Goal: Transaction & Acquisition: Purchase product/service

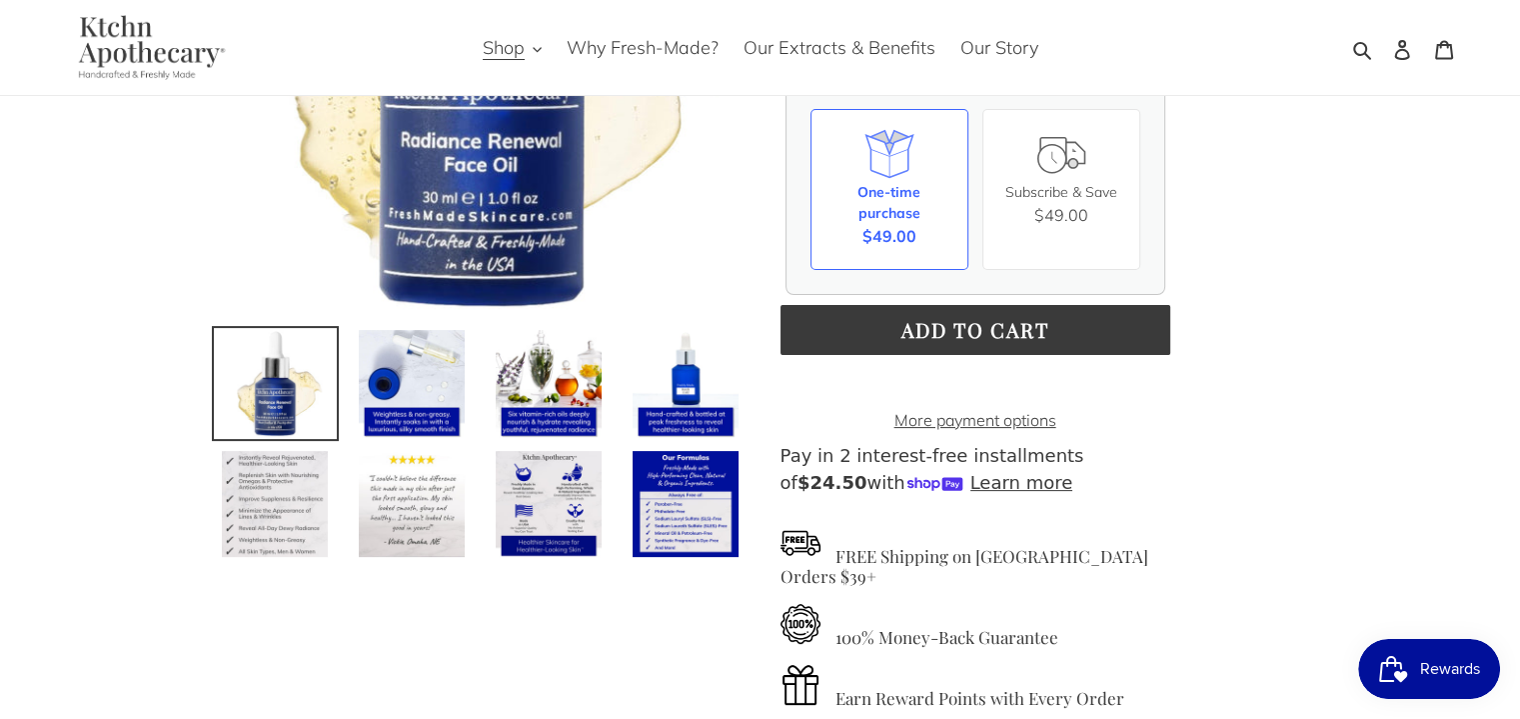
scroll to position [400, 0]
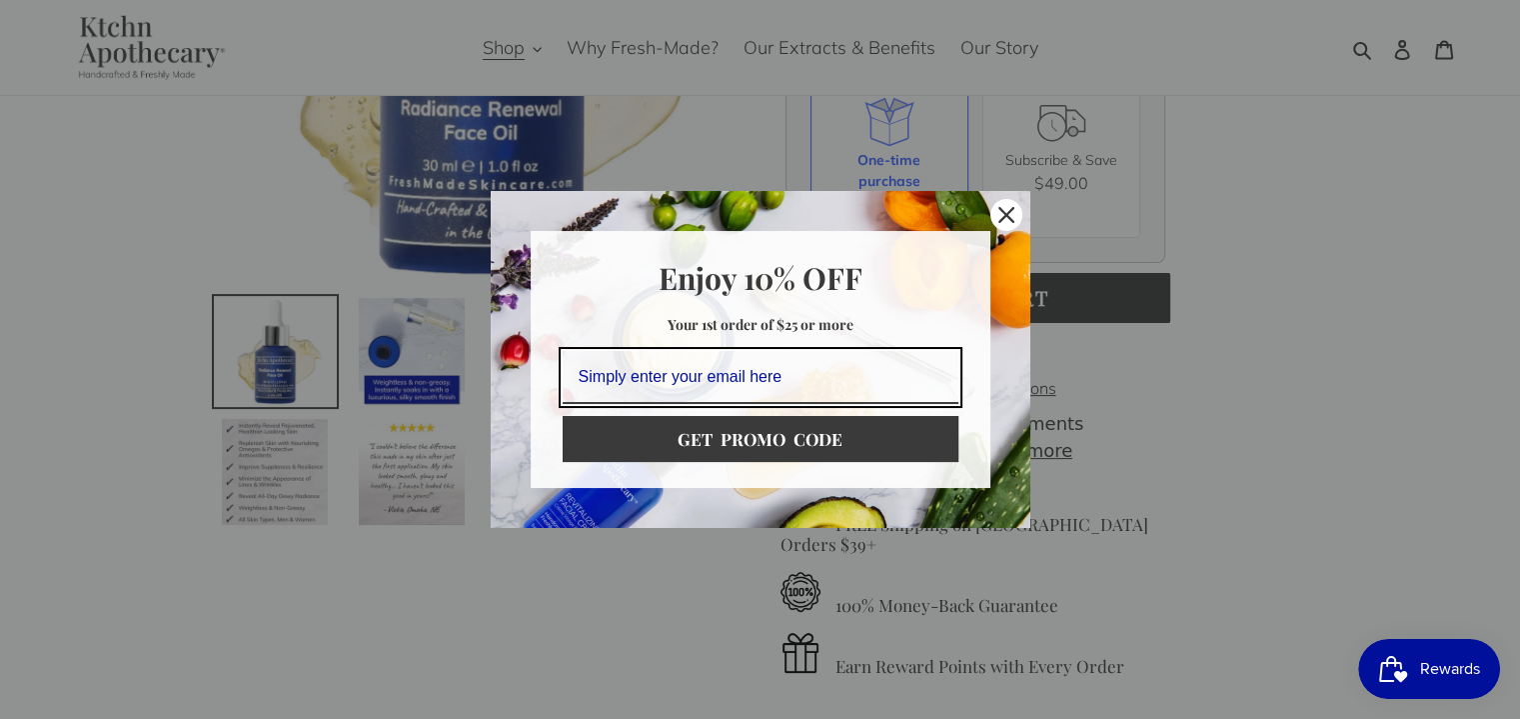
click at [594, 383] on input "Email field" at bounding box center [761, 377] width 396 height 53
type input "[EMAIL_ADDRESS][DOMAIN_NAME]"
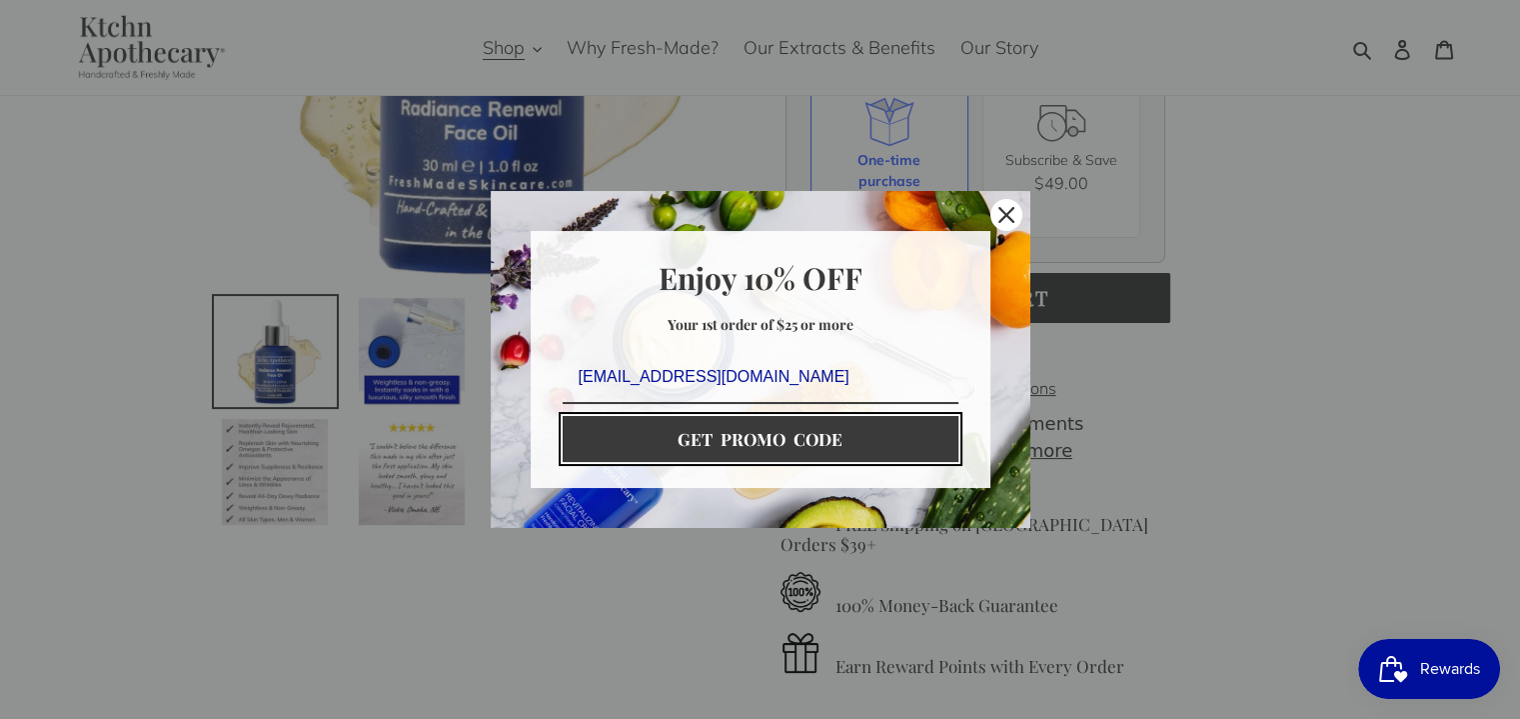
click at [740, 436] on button "GET PROMO CODE" at bounding box center [761, 439] width 396 height 46
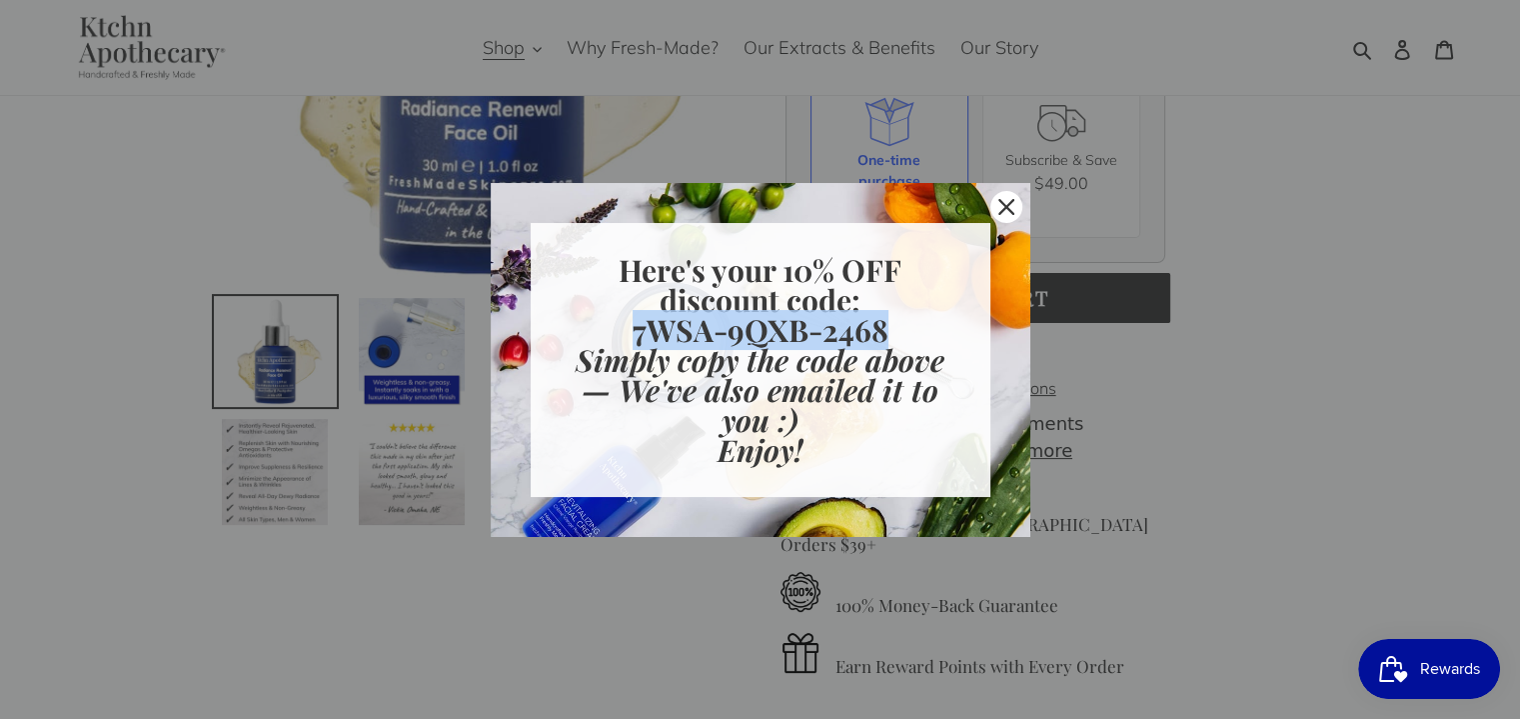
drag, startPoint x: 885, startPoint y: 331, endPoint x: 638, endPoint y: 329, distance: 247.9
click at [638, 329] on strong "7WSA-9QXB-2468" at bounding box center [761, 330] width 256 height 40
copy strong "7WSA-9QXB-2468"
click at [1003, 211] on icon "close icon" at bounding box center [1006, 207] width 16 height 16
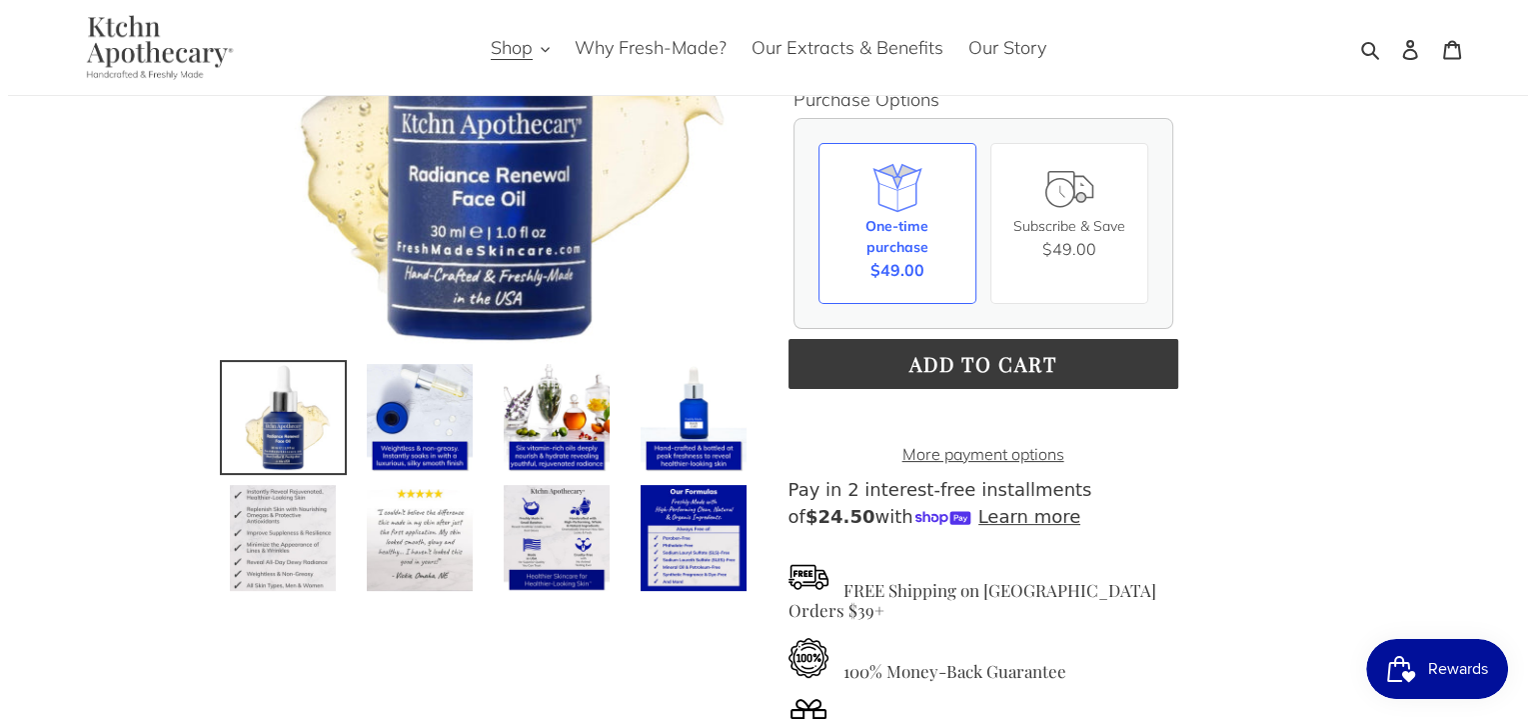
scroll to position [300, 0]
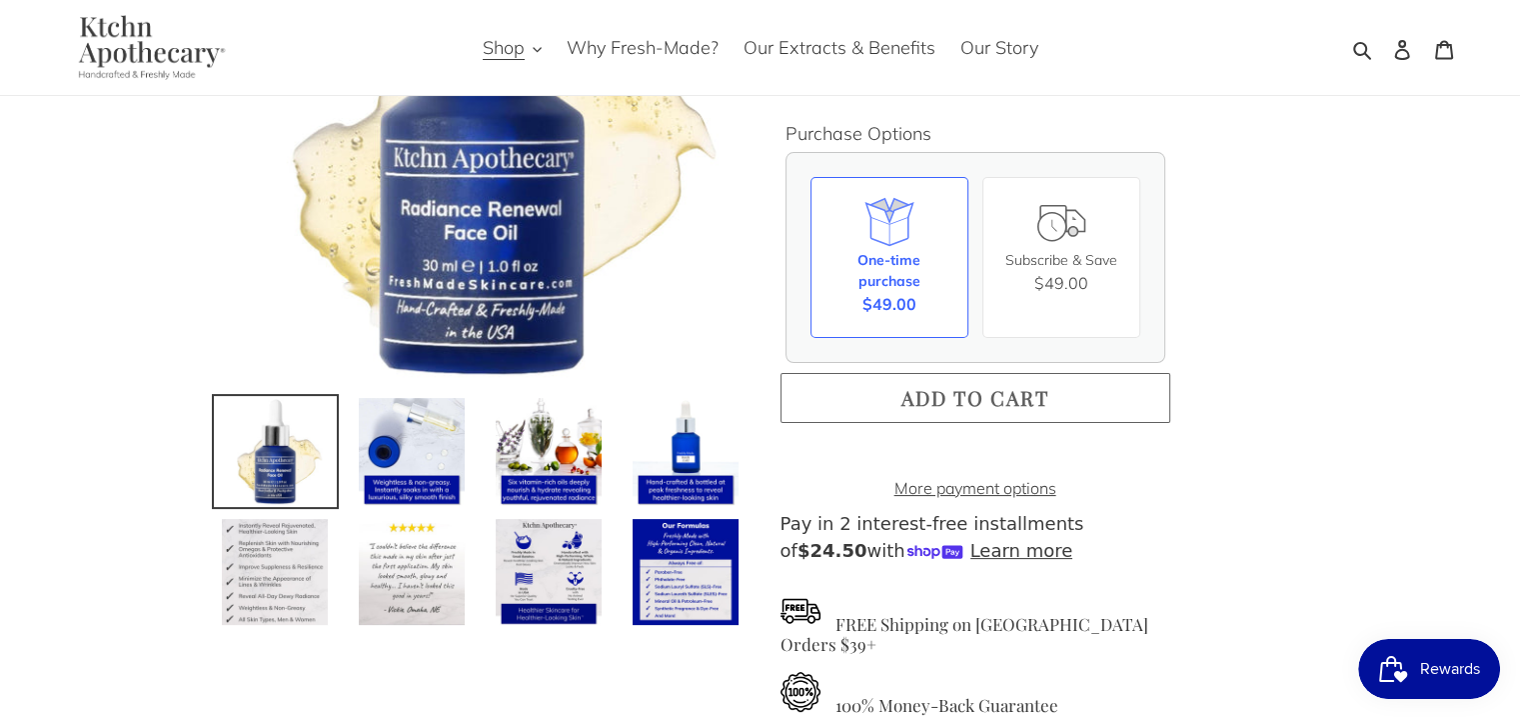
click at [1002, 398] on span "Add to cart" at bounding box center [975, 397] width 148 height 27
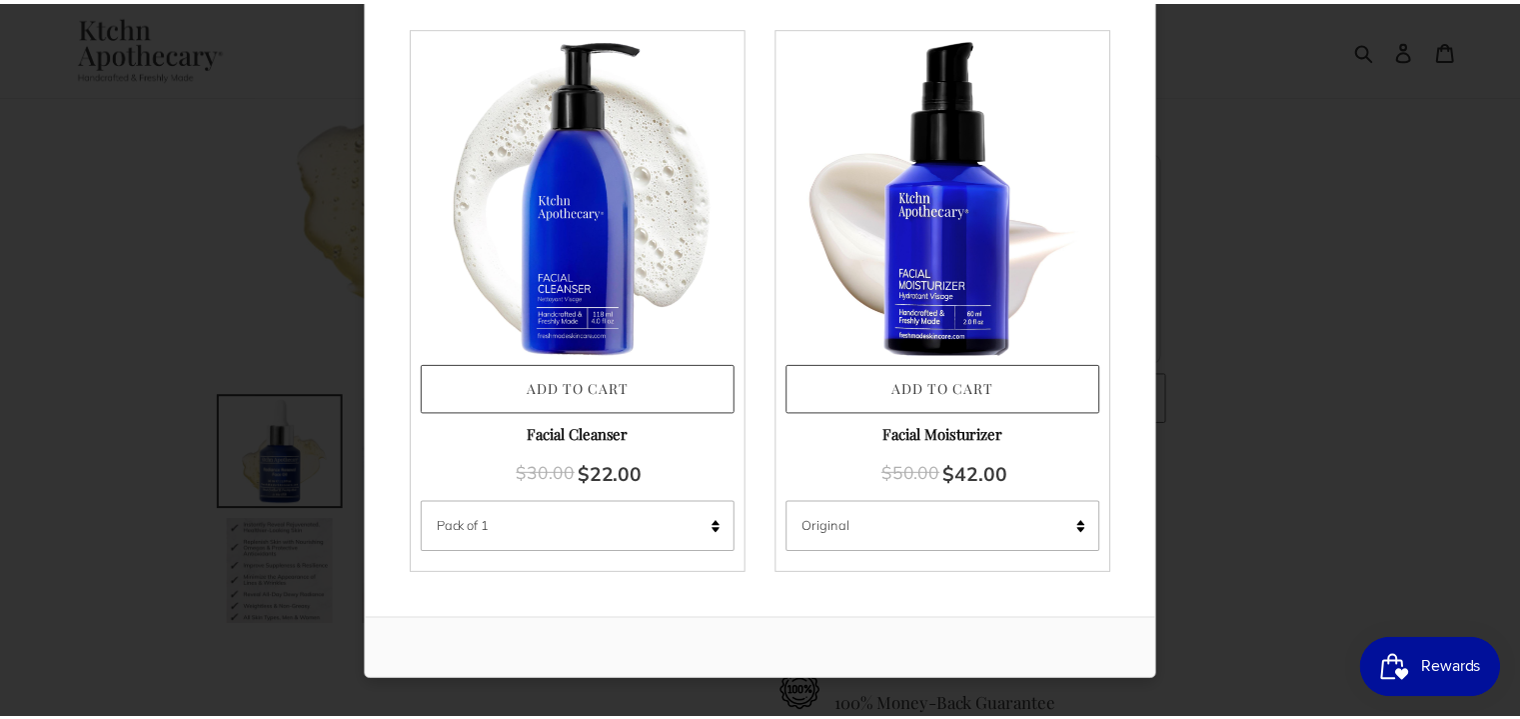
scroll to position [0, 0]
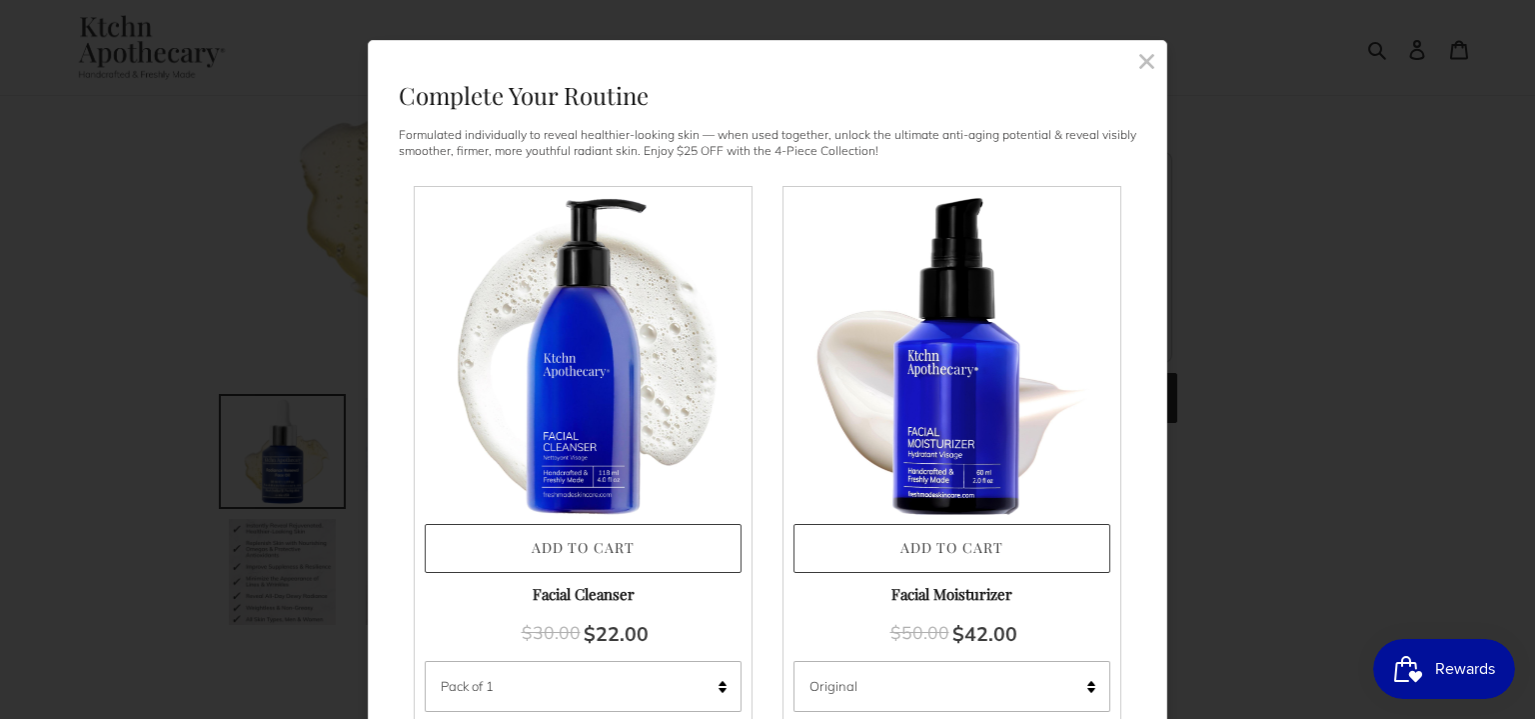
click at [1140, 54] on rect at bounding box center [1146, 61] width 18 height 18
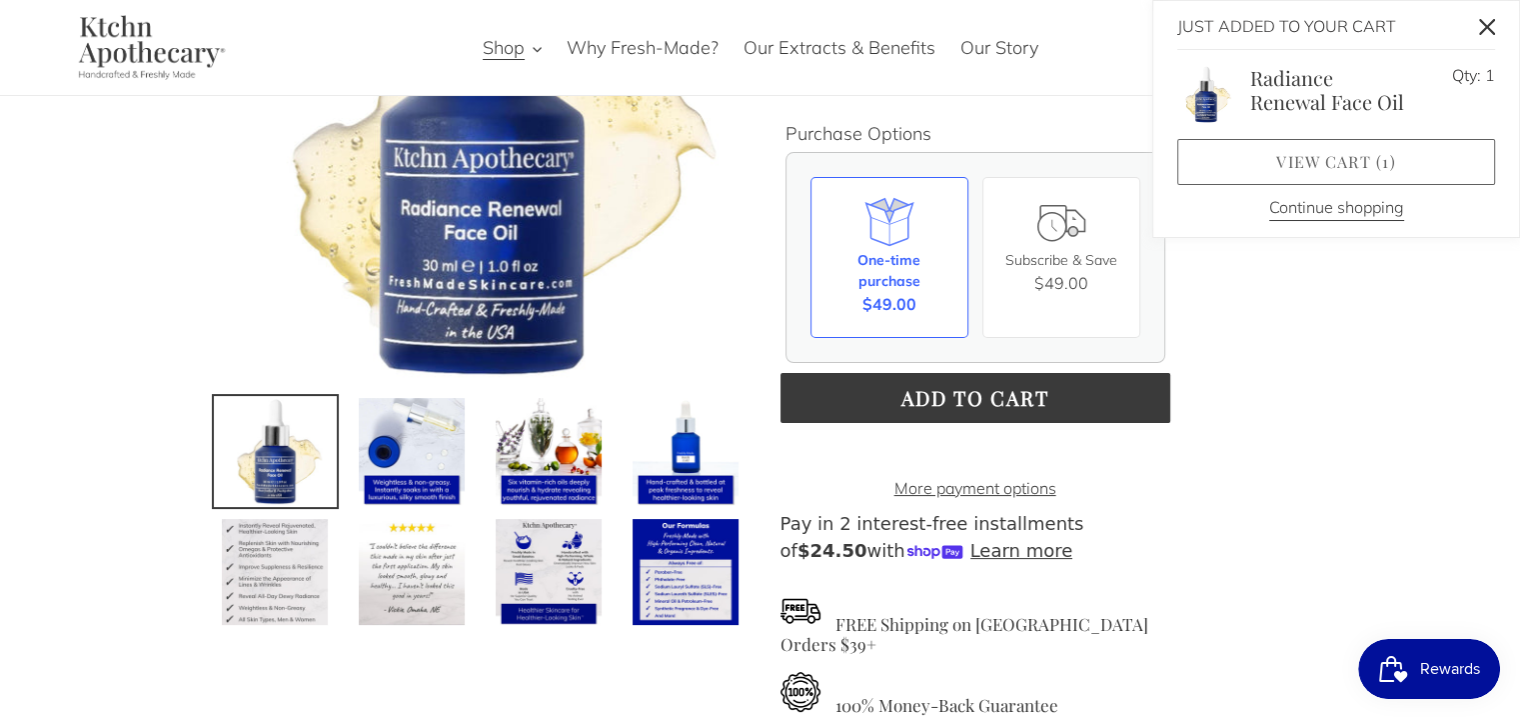
click at [1286, 167] on link "View cart ( 1 )" at bounding box center [1336, 162] width 318 height 46
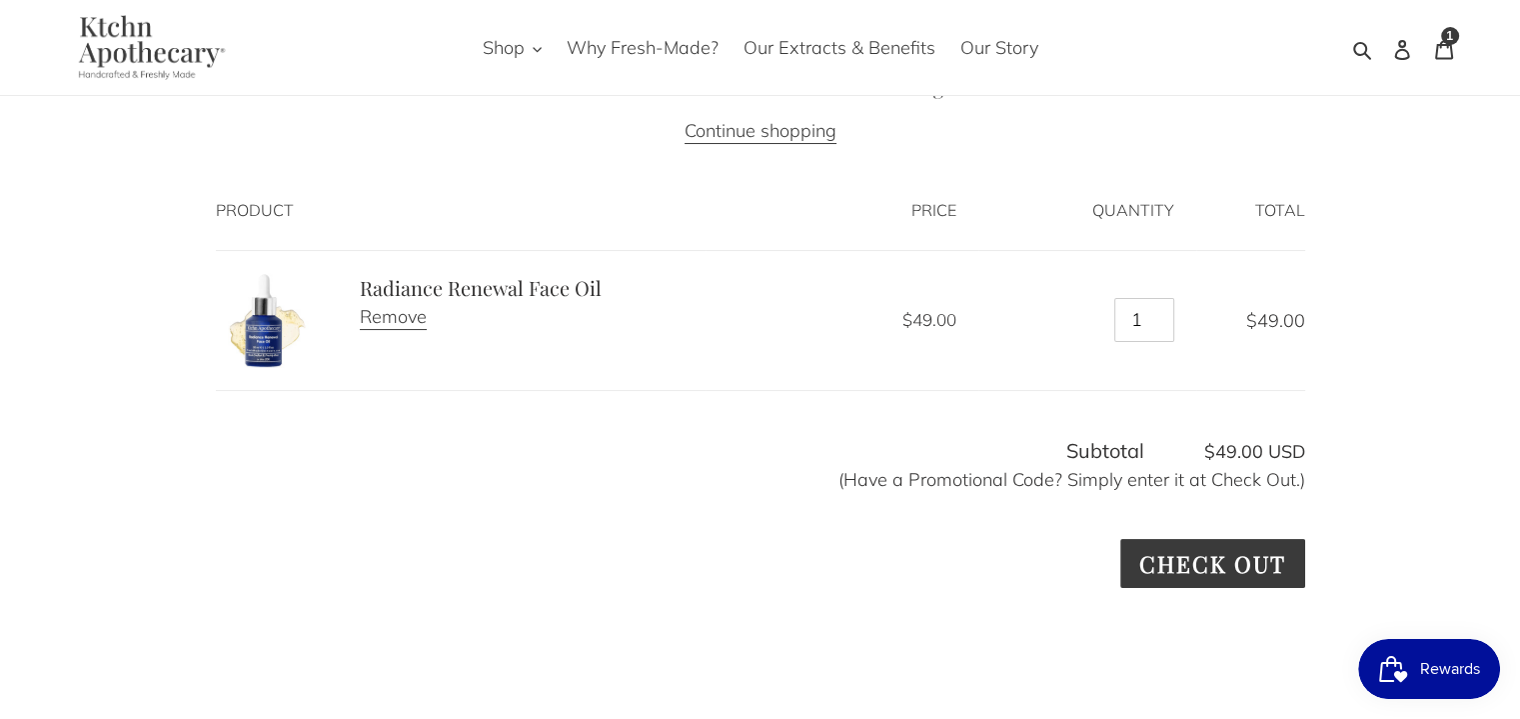
scroll to position [200, 0]
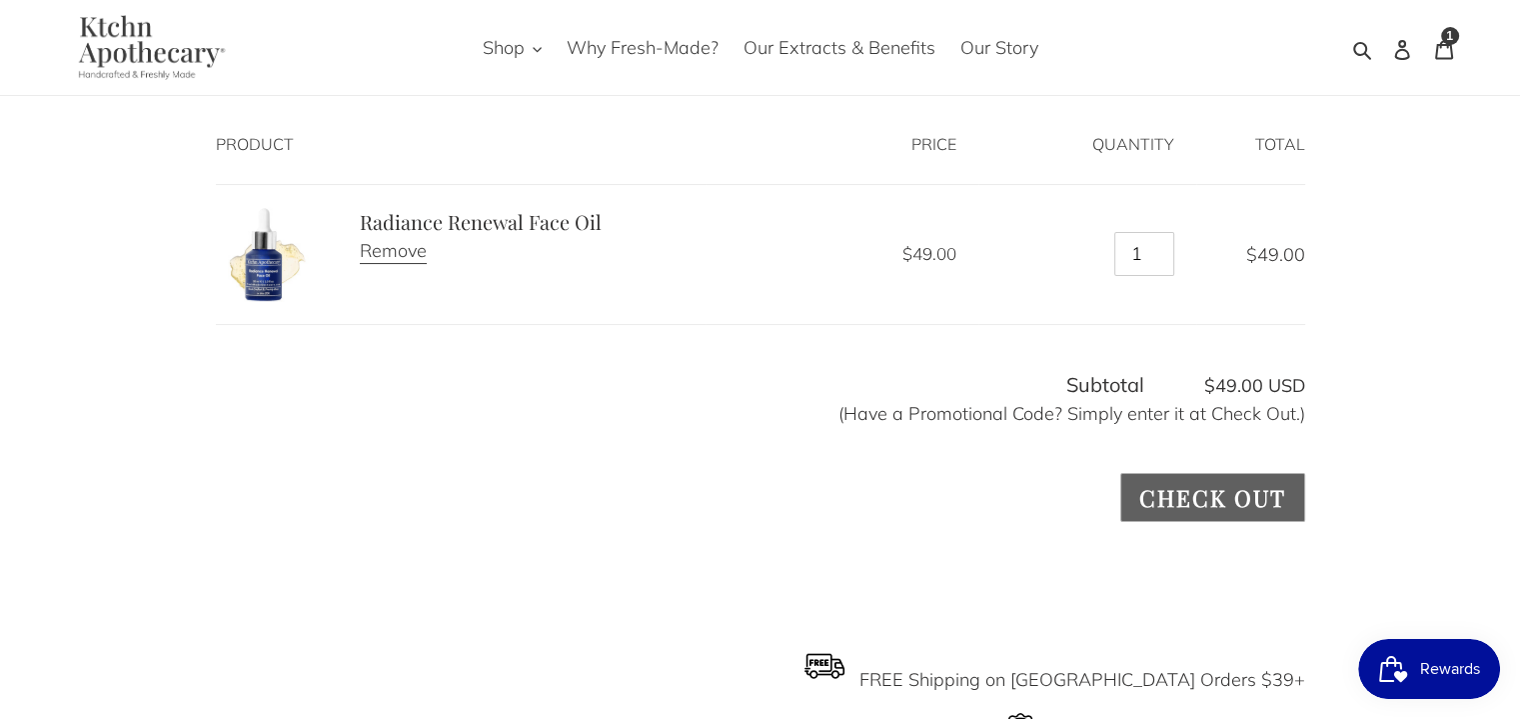
click at [1218, 499] on input "Check out" at bounding box center [1212, 497] width 184 height 49
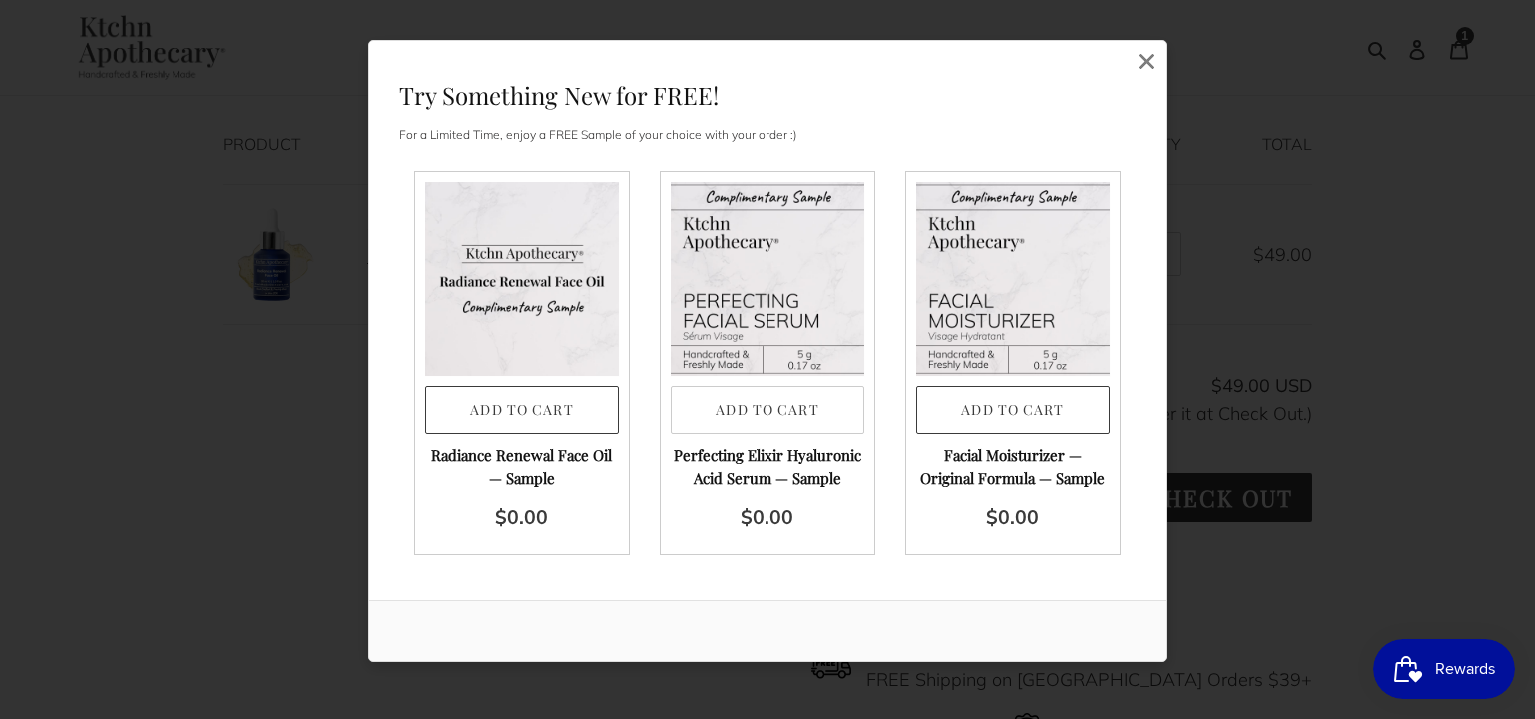
click at [760, 403] on button "Add to Cart" at bounding box center [768, 410] width 194 height 49
